Goal: Task Accomplishment & Management: Use online tool/utility

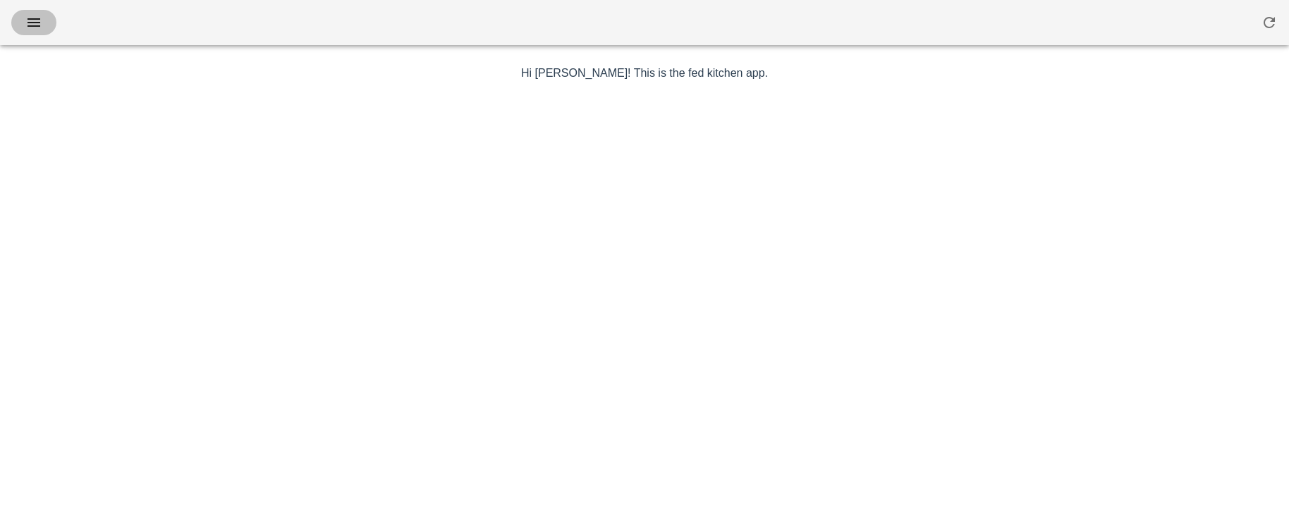
click at [37, 16] on icon "button" at bounding box center [33, 22] width 17 height 17
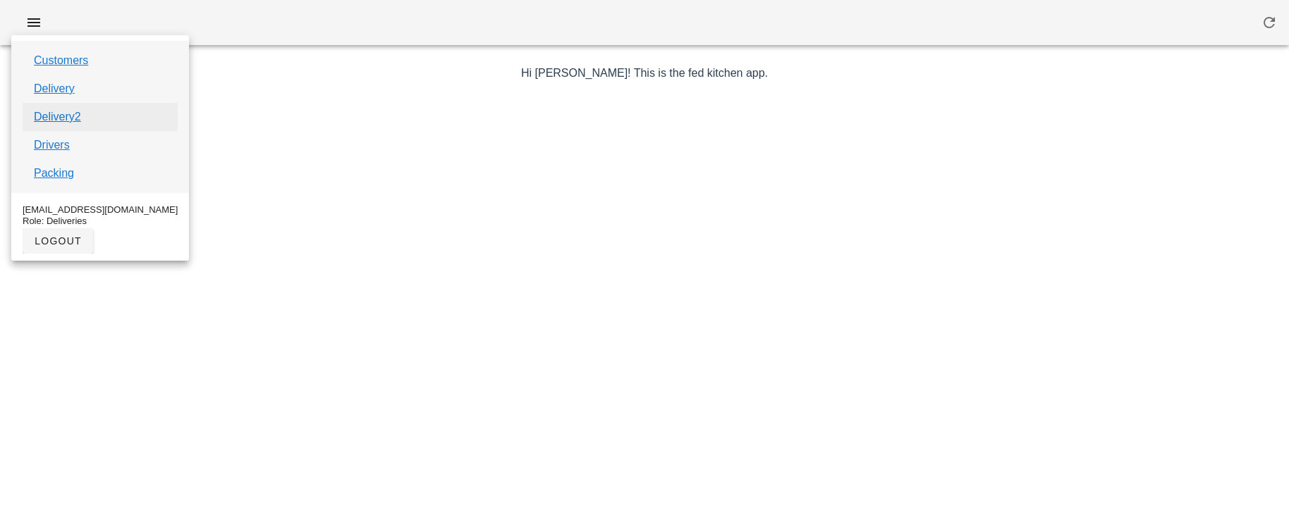
click at [56, 121] on link "Delivery2" at bounding box center [57, 117] width 47 height 17
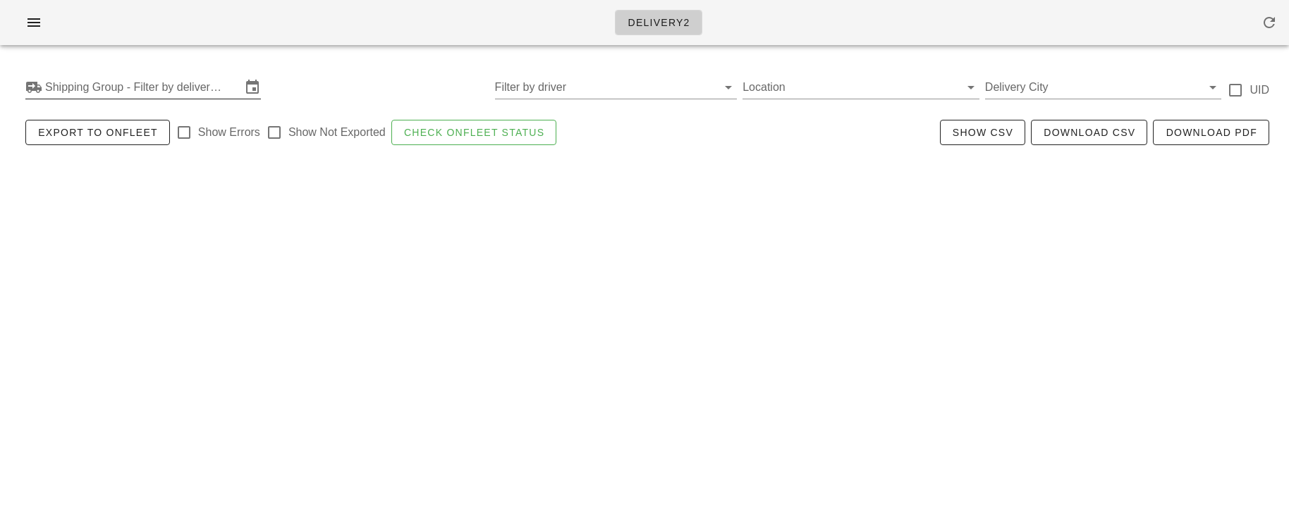
click at [81, 85] on input "Shipping Group - Filter by delivery logistics" at bounding box center [143, 87] width 196 height 23
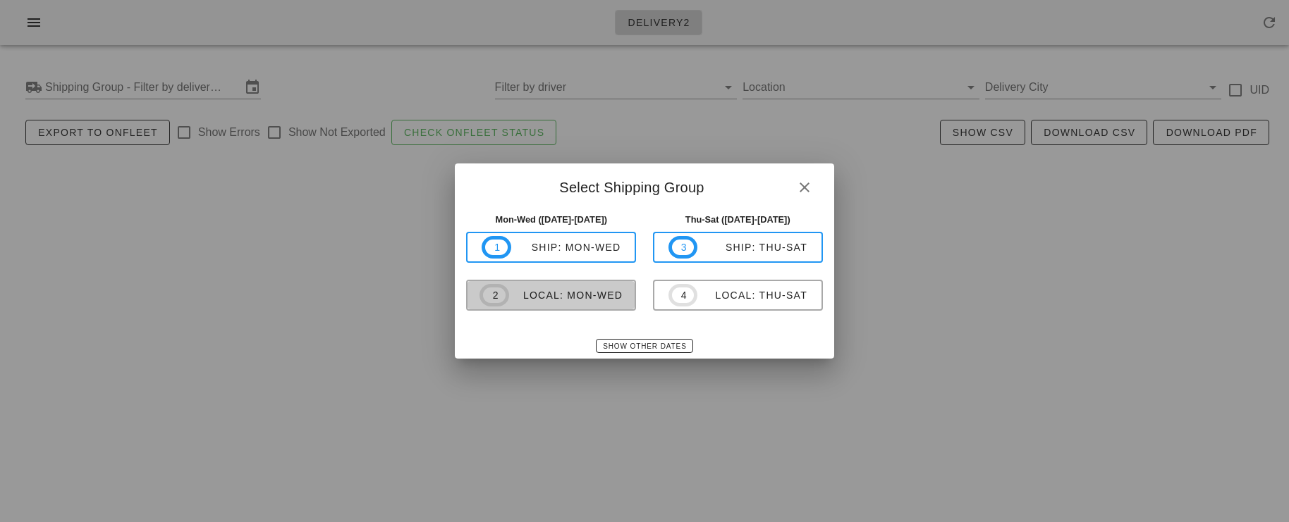
click at [515, 299] on div "local: Mon-Wed" at bounding box center [566, 295] width 114 height 11
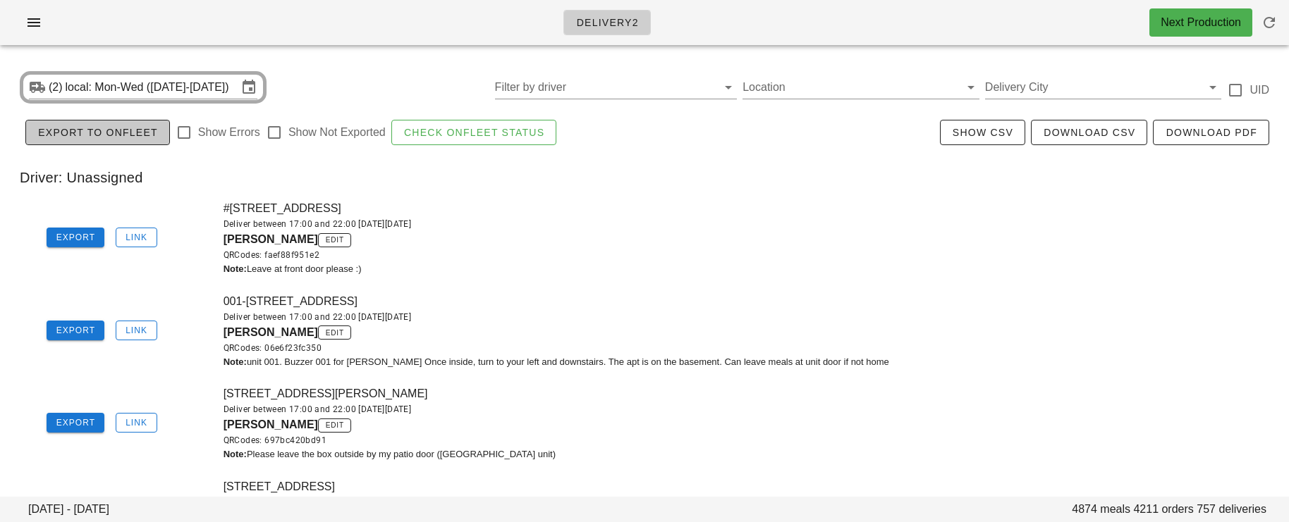
click at [109, 138] on span "Export to Onfleet" at bounding box center [97, 132] width 121 height 11
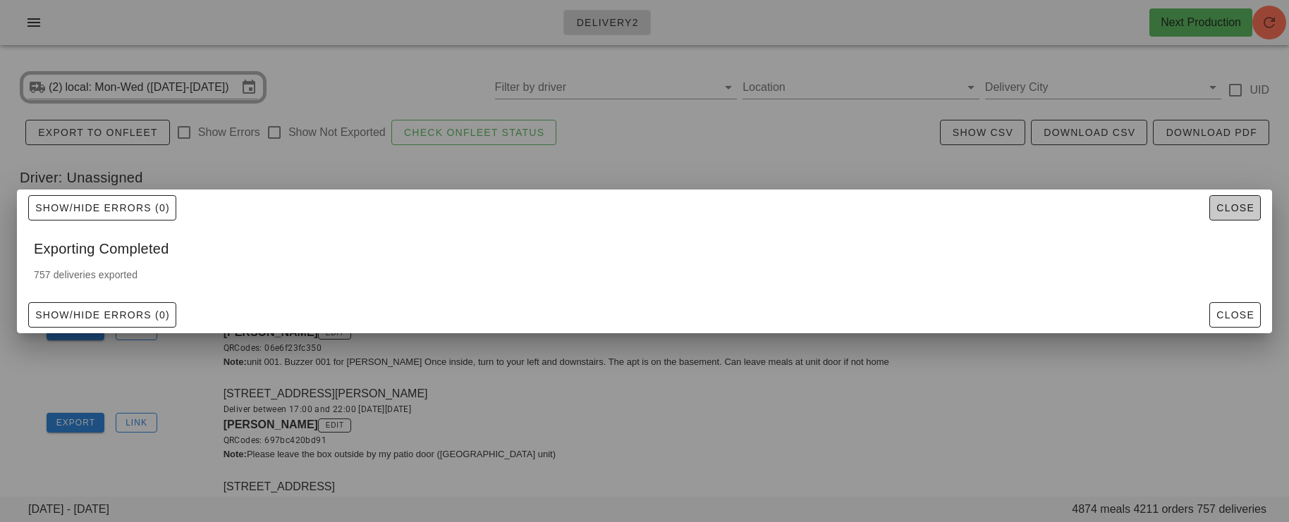
click at [1234, 210] on span "Close" at bounding box center [1235, 207] width 39 height 11
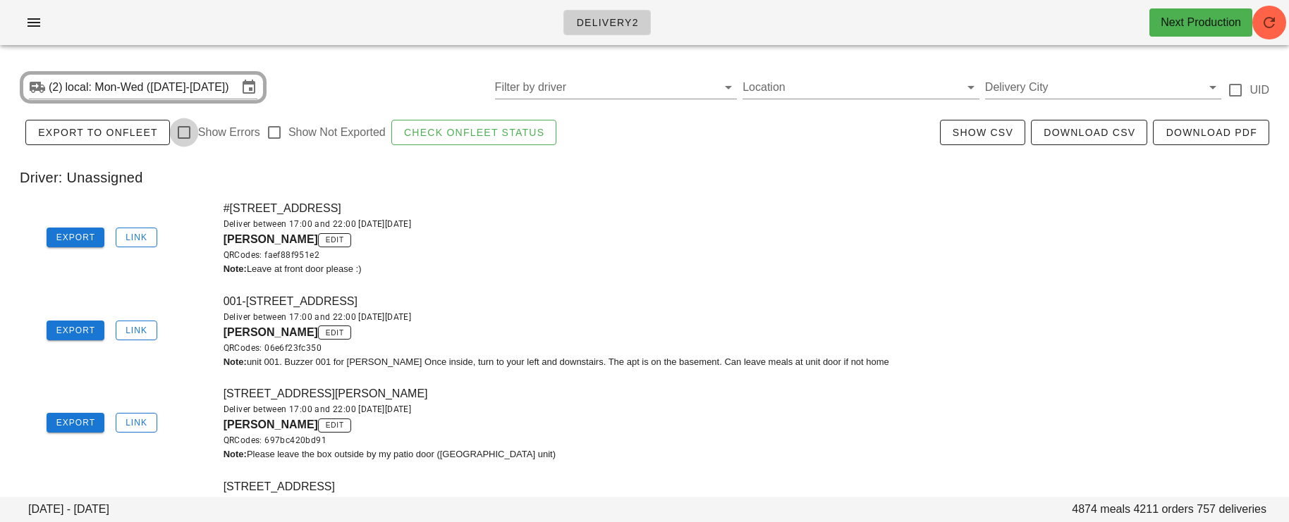
click at [183, 141] on div at bounding box center [184, 133] width 24 height 24
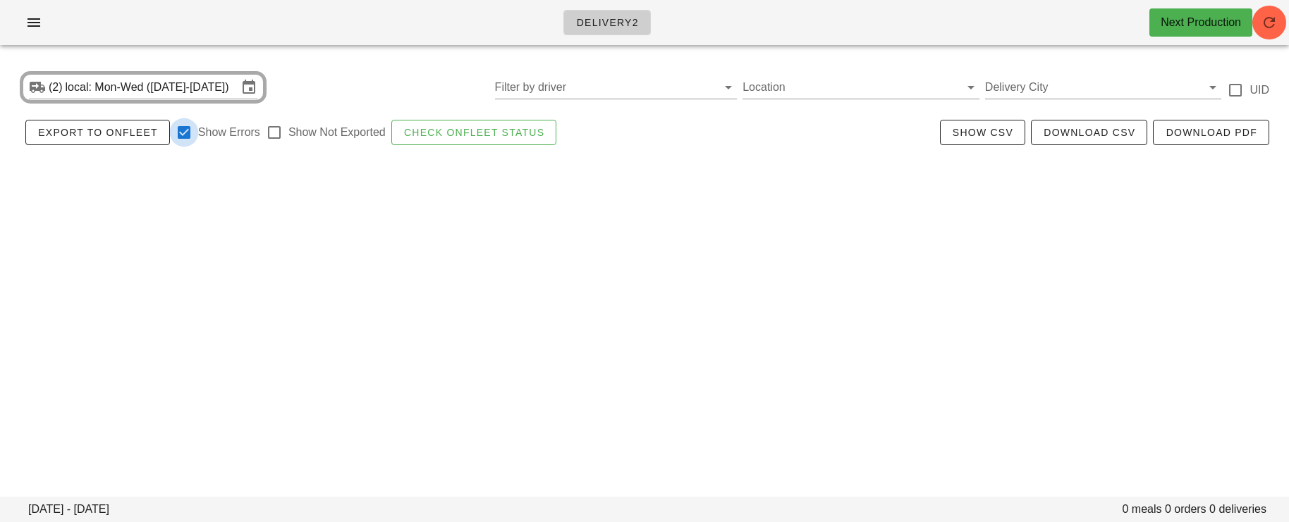
click at [183, 141] on div at bounding box center [184, 133] width 24 height 24
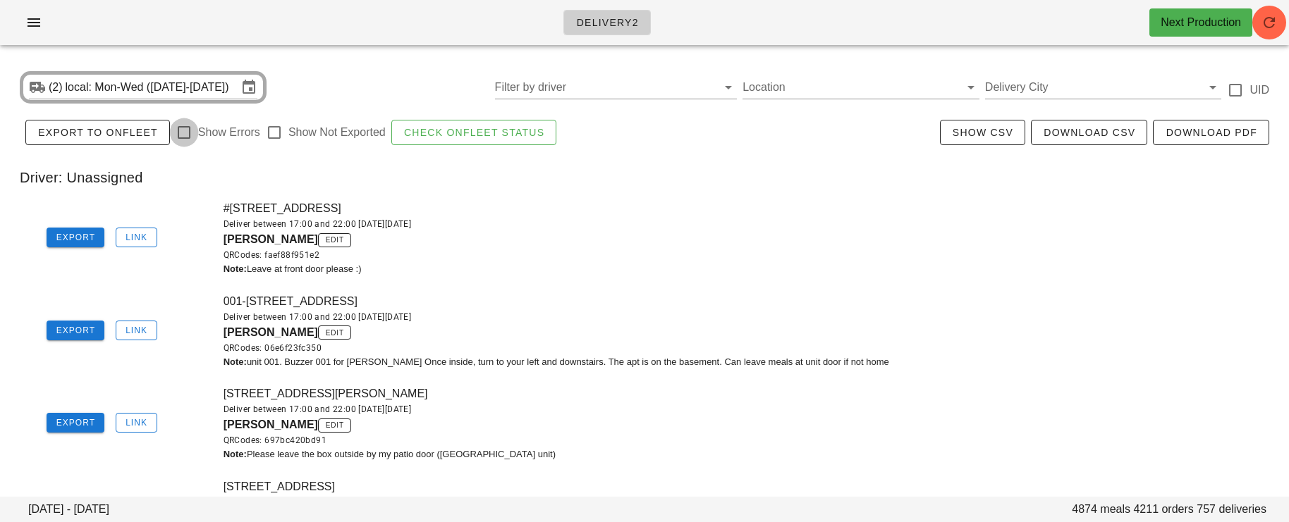
checkbox input "false"
